Goal: Transaction & Acquisition: Book appointment/travel/reservation

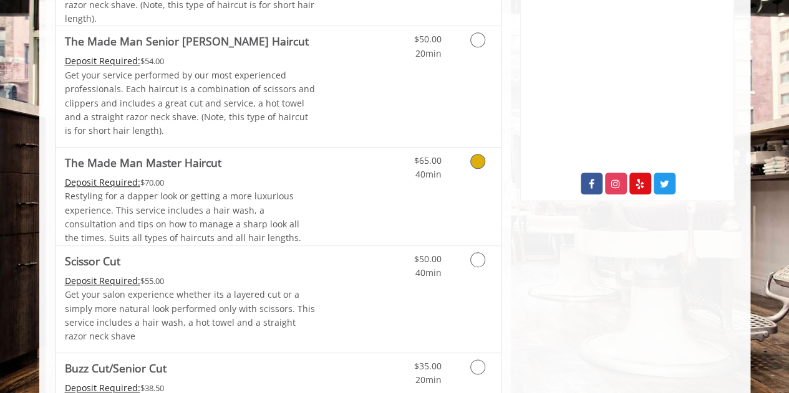
scroll to position [649, 0]
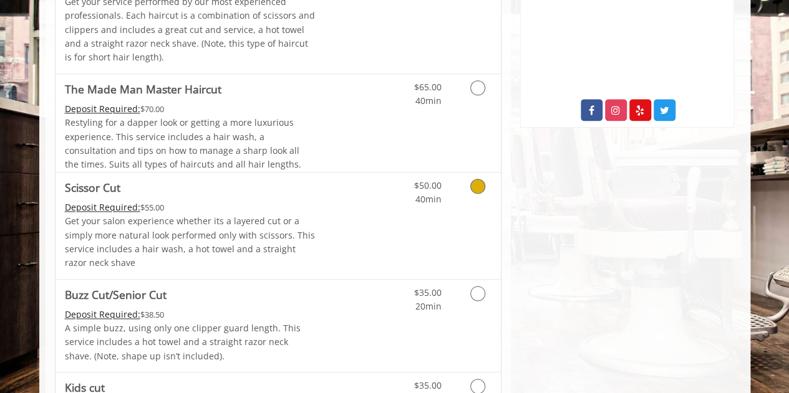
click at [468, 186] on link "Grooming services" at bounding box center [476, 190] width 32 height 34
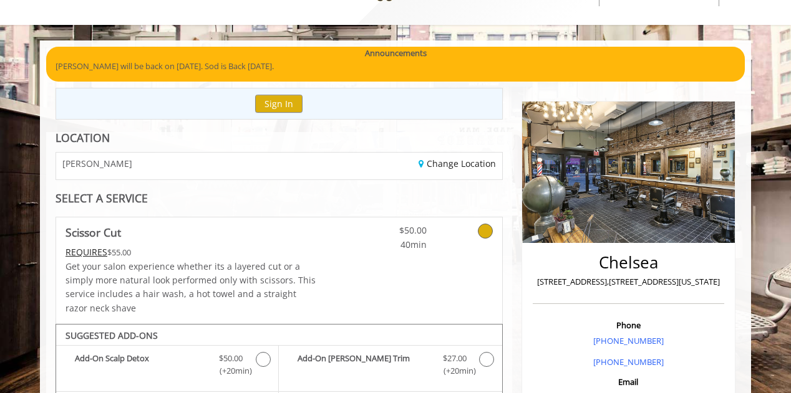
scroll to position [0, 0]
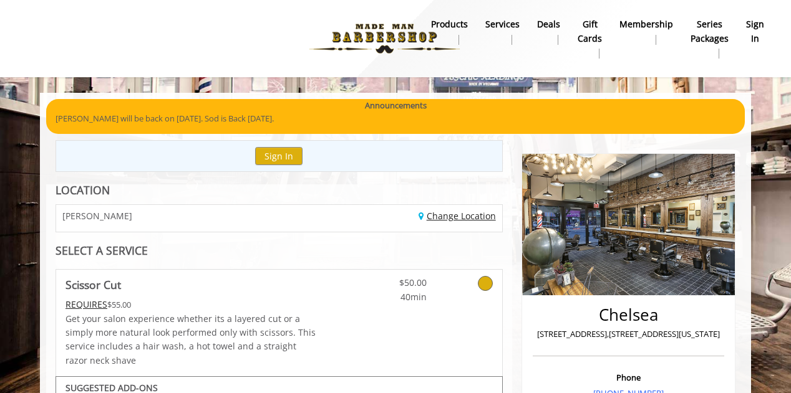
click at [446, 220] on link "Change Location" at bounding box center [456, 216] width 77 height 12
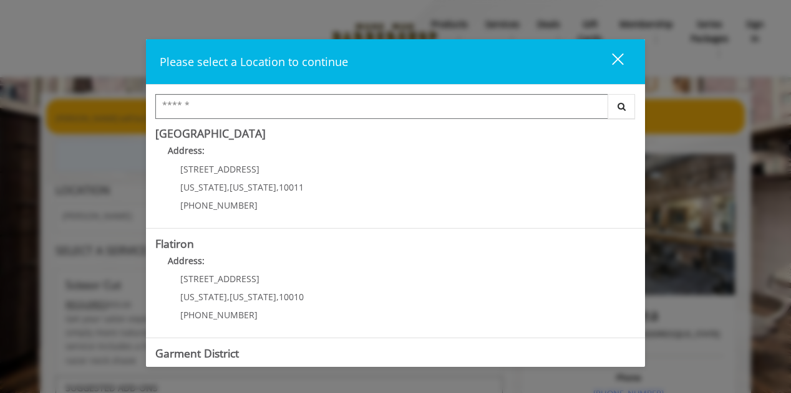
scroll to position [229, 0]
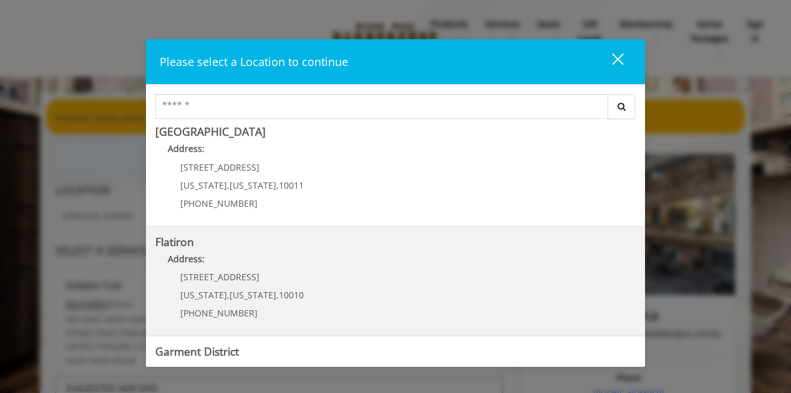
click at [229, 279] on p "[STREET_ADDRESS]" at bounding box center [241, 276] width 123 height 9
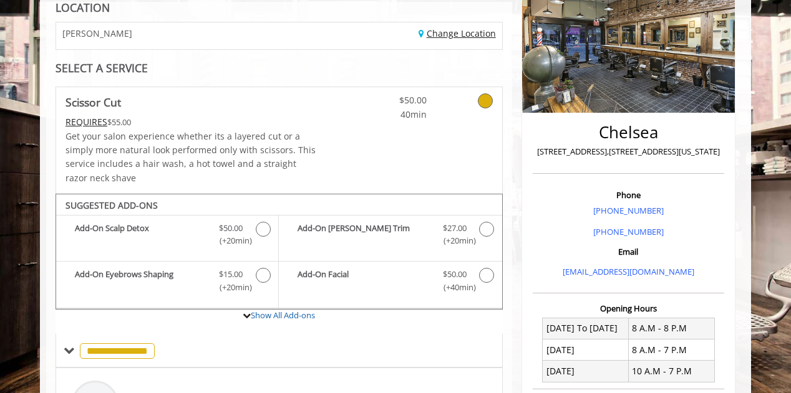
scroll to position [192, 0]
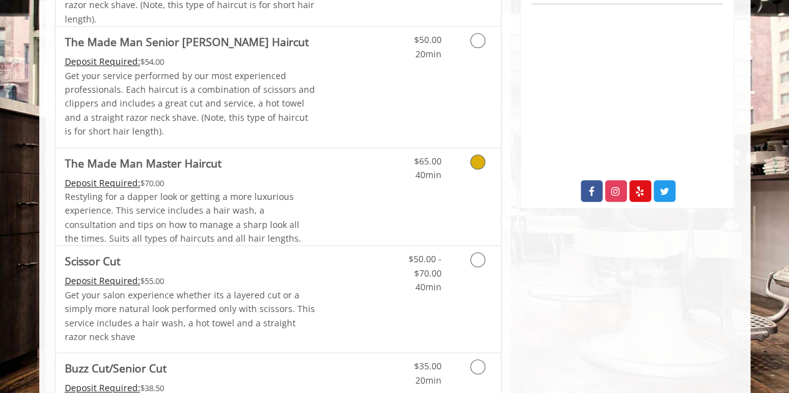
scroll to position [414, 0]
click at [481, 255] on icon "Grooming services" at bounding box center [477, 259] width 15 height 15
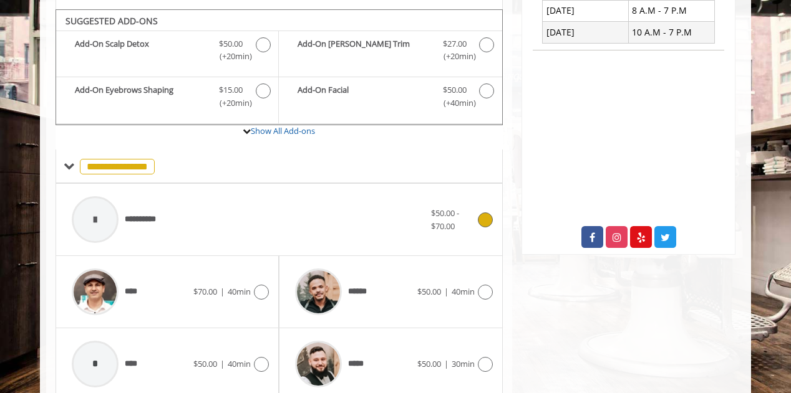
scroll to position [375, 0]
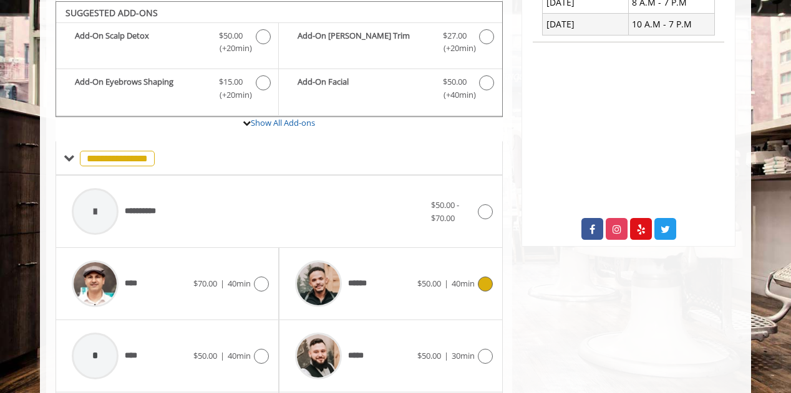
click at [482, 282] on icon at bounding box center [485, 284] width 15 height 15
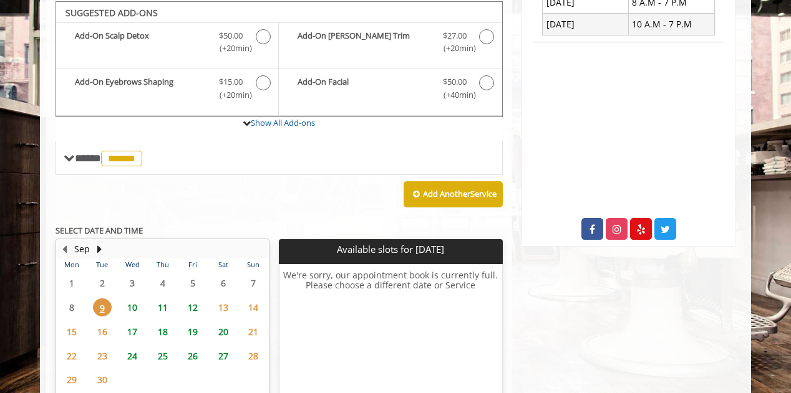
click at [130, 305] on span "10" at bounding box center [132, 308] width 19 height 18
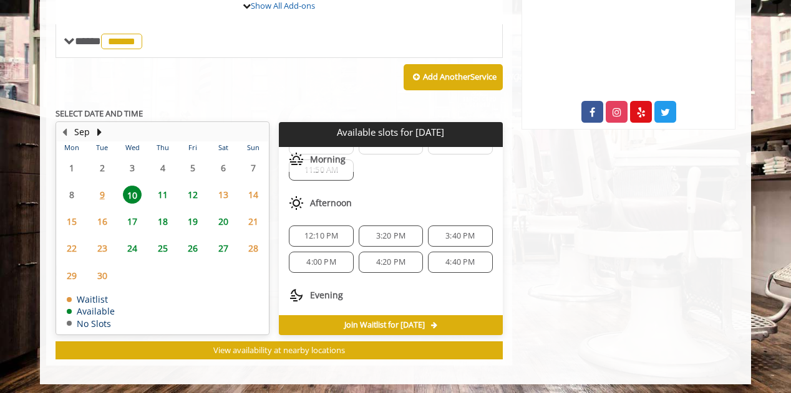
scroll to position [141, 0]
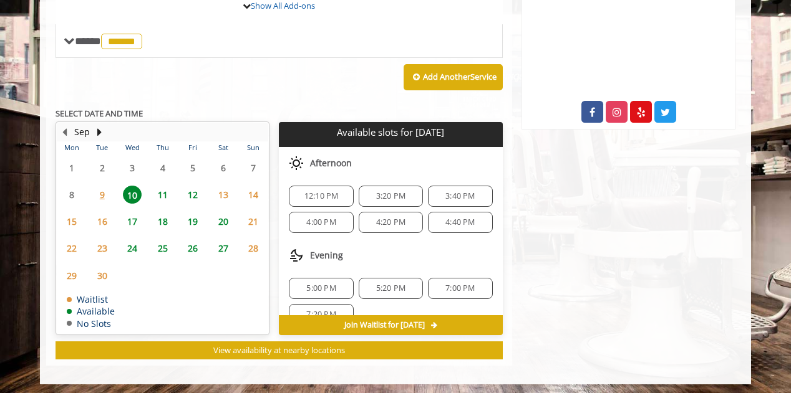
click at [330, 191] on span "12:10 PM" at bounding box center [321, 196] width 34 height 10
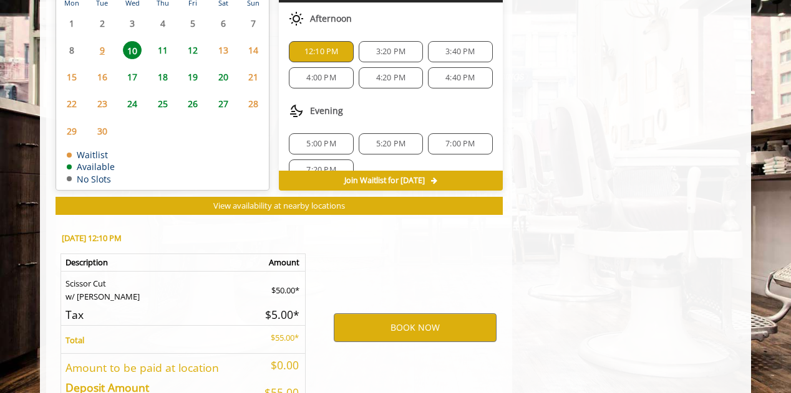
scroll to position [717, 0]
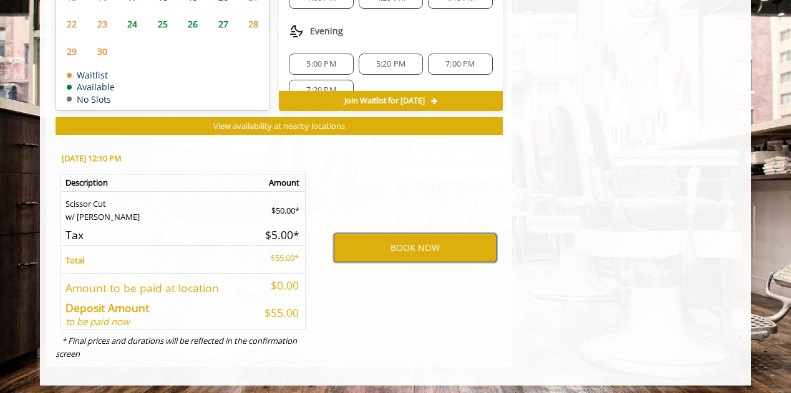
click at [385, 254] on button "BOOK NOW" at bounding box center [415, 248] width 163 height 29
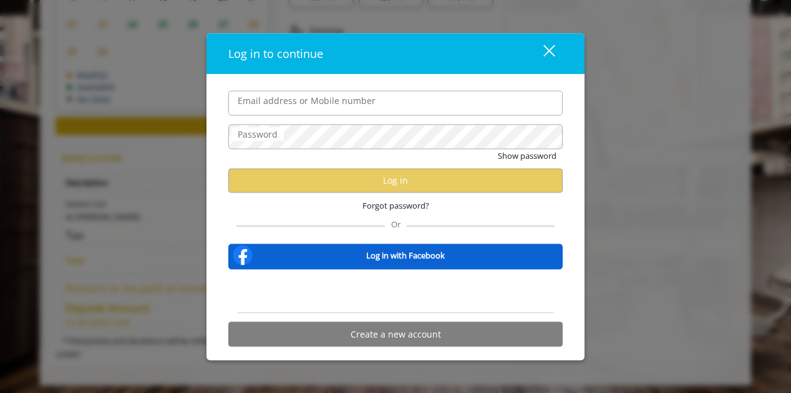
click at [534, 55] on div "close" at bounding box center [541, 53] width 25 height 19
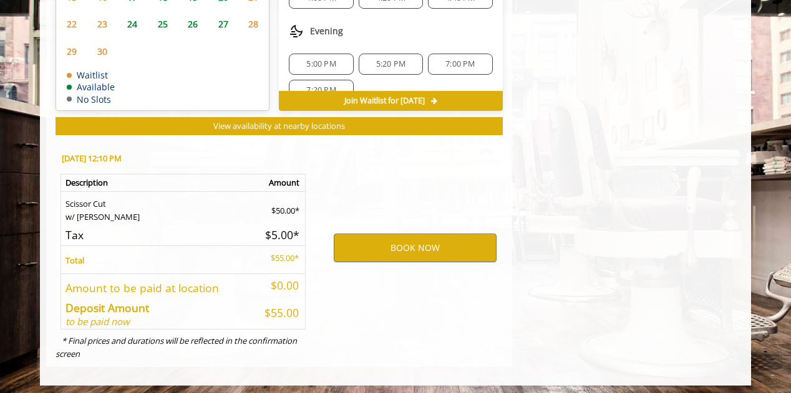
scroll to position [0, 0]
